Goal: Transaction & Acquisition: Purchase product/service

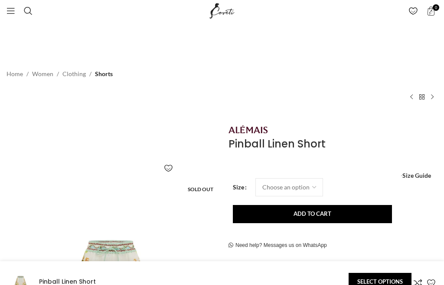
scroll to position [0, 186]
click at [26, 13] on span "Search" at bounding box center [28, 10] width 9 height 9
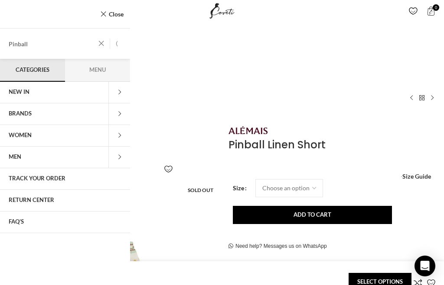
type input "Pinball"
click at [120, 44] on button "Search" at bounding box center [120, 44] width 20 height 30
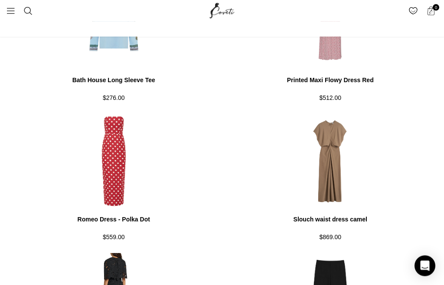
scroll to position [1356, 0]
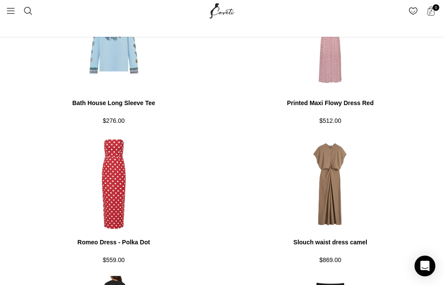
click at [23, 10] on link "Search" at bounding box center [27, 10] width 17 height 17
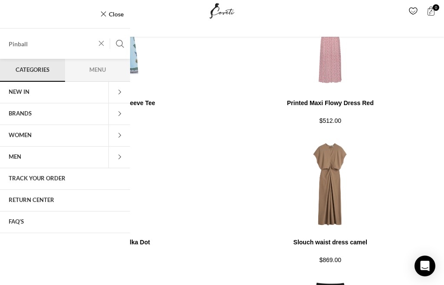
scroll to position [1346, 0]
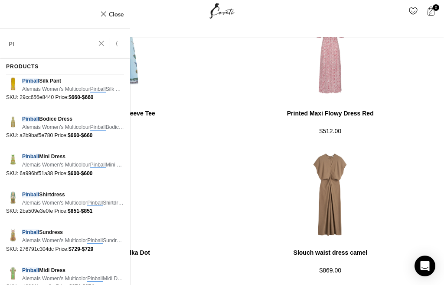
type input "P"
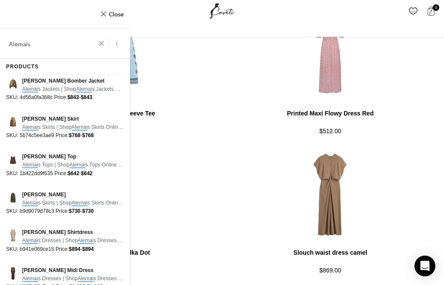
type input "Alemais"
click at [120, 44] on button "Search" at bounding box center [120, 44] width 20 height 30
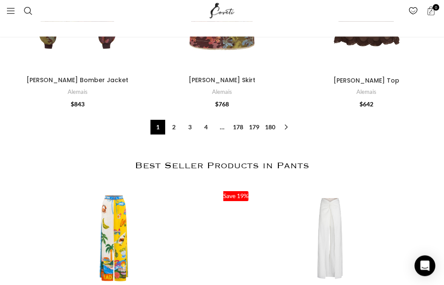
scroll to position [2304, 0]
